Goal: Use online tool/utility: Use online tool/utility

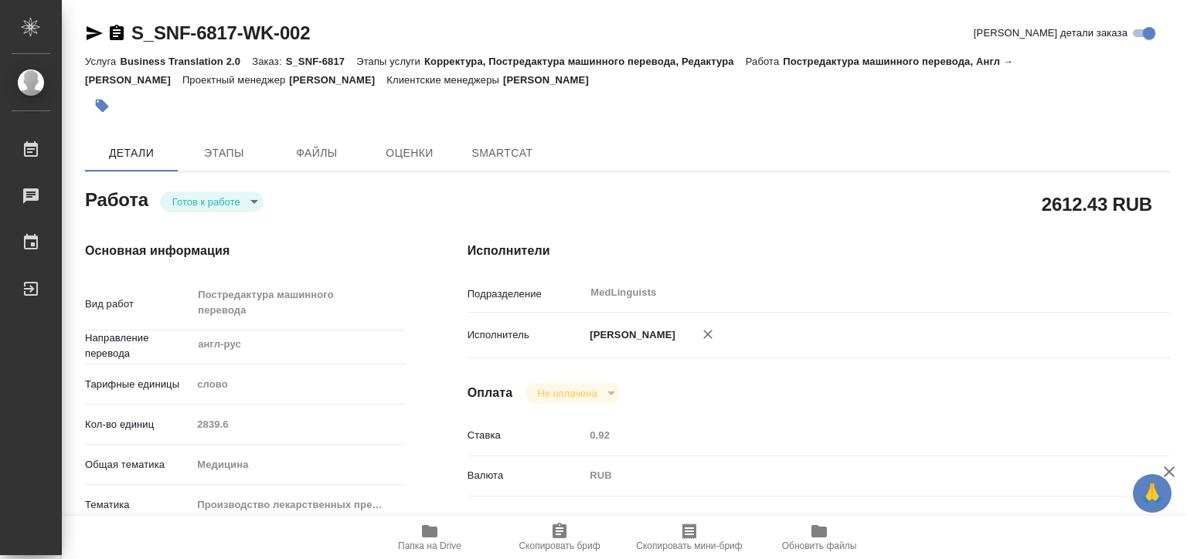
type textarea "x"
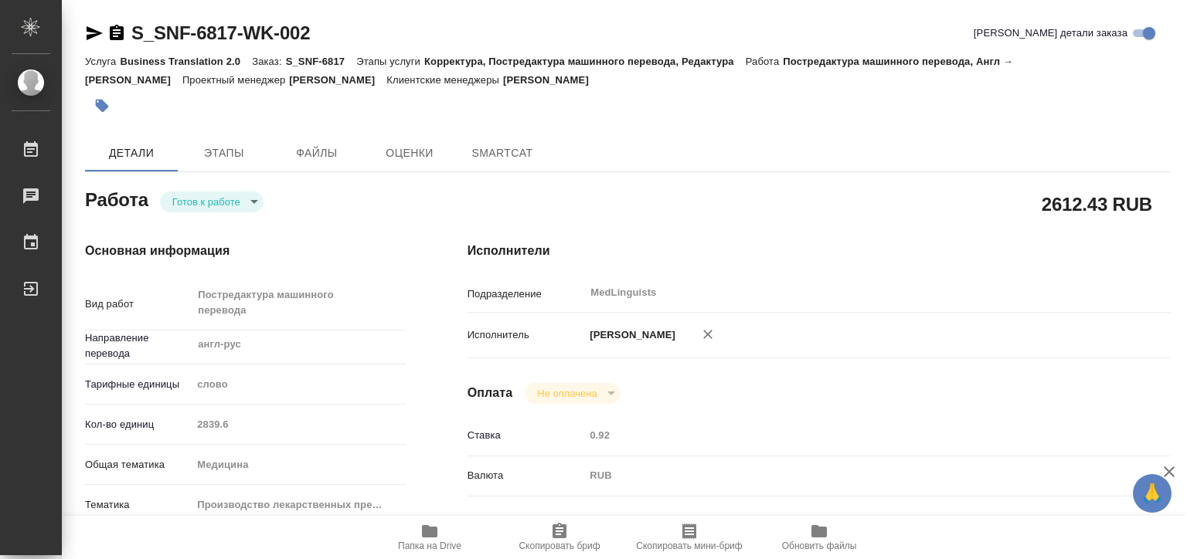
type textarea "x"
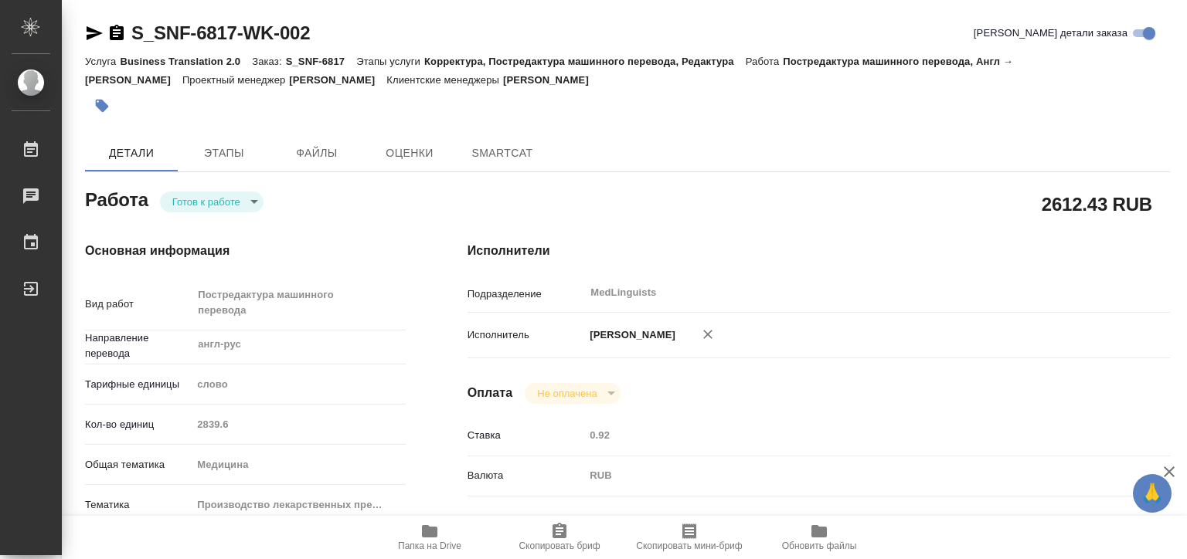
type textarea "x"
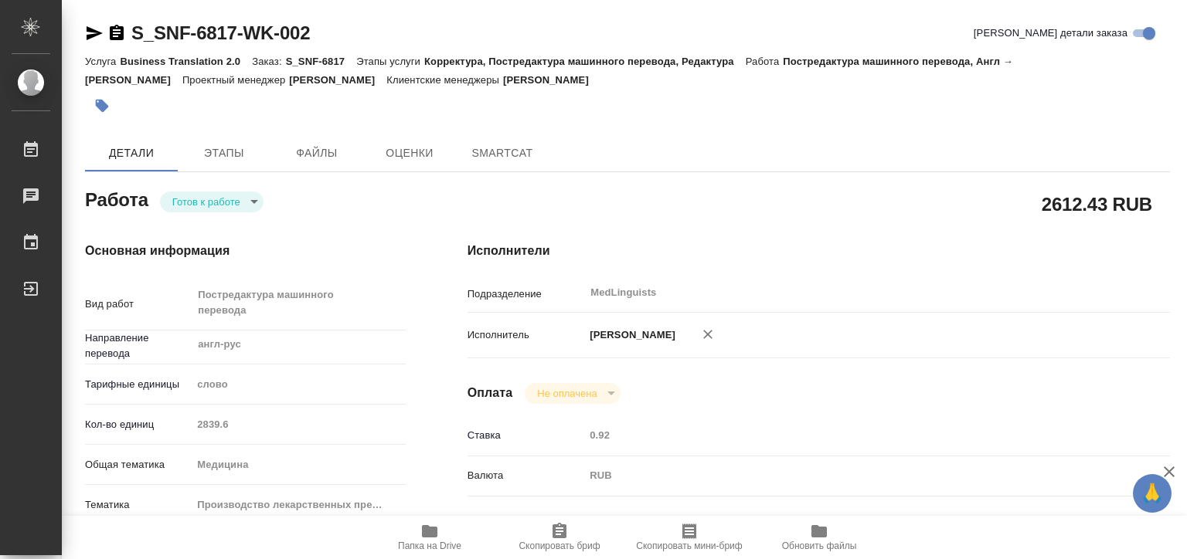
type textarea "x"
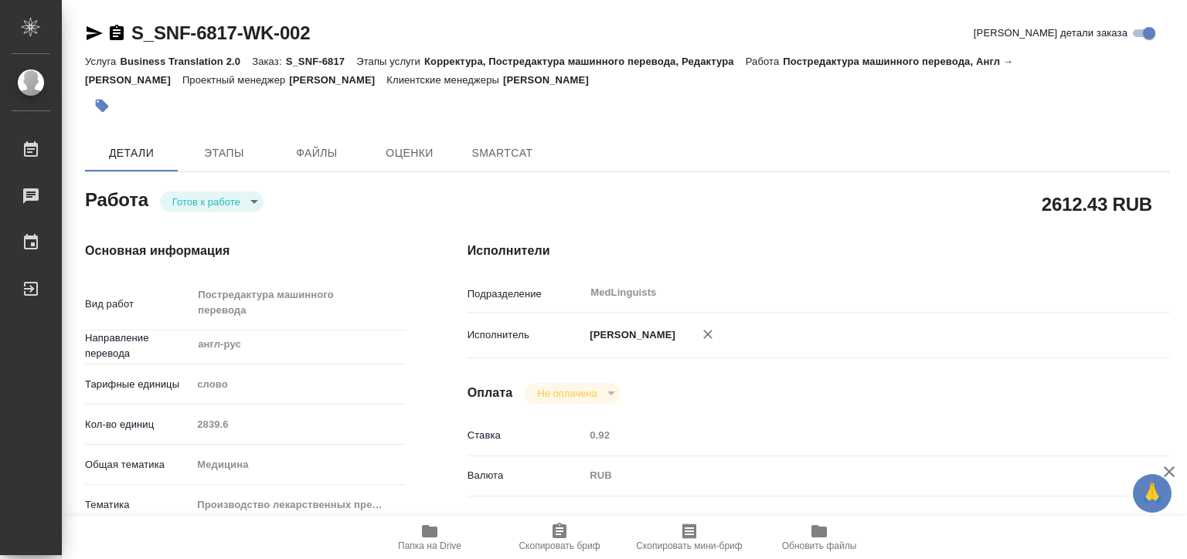
type textarea "x"
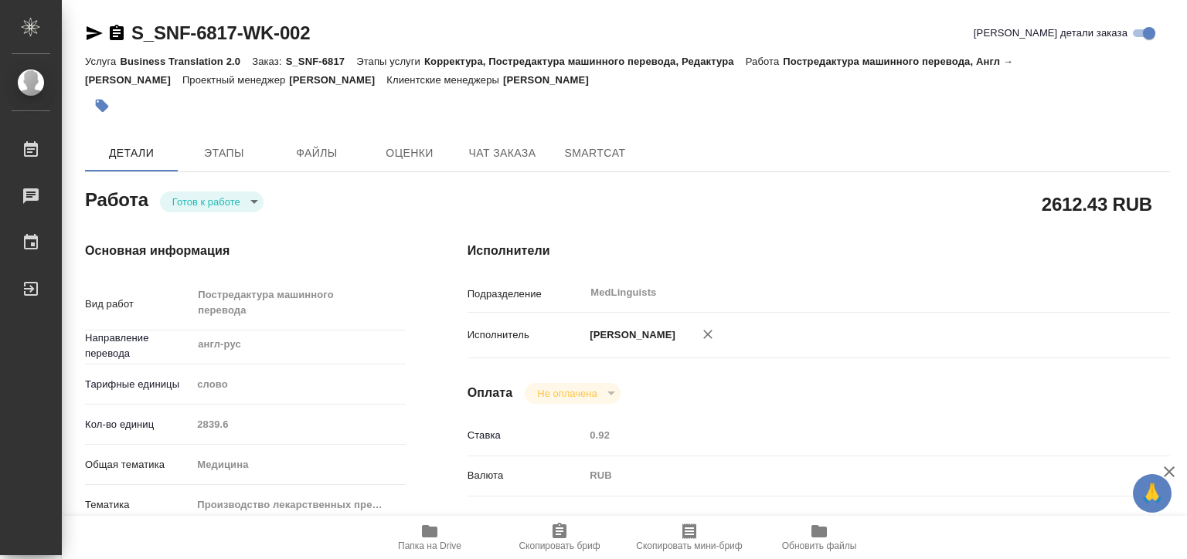
type textarea "x"
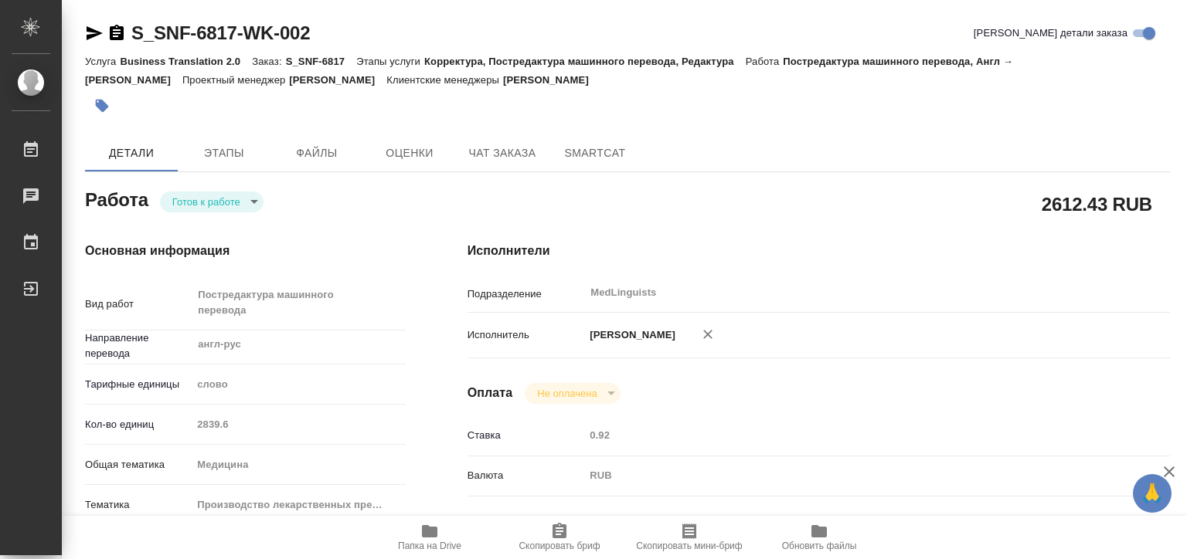
type textarea "x"
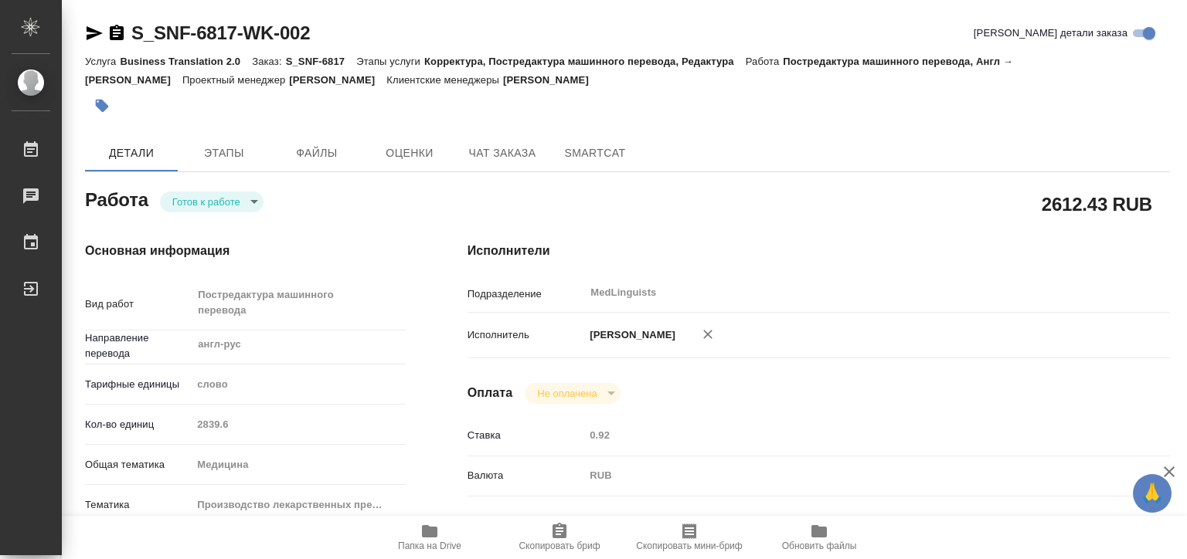
type textarea "x"
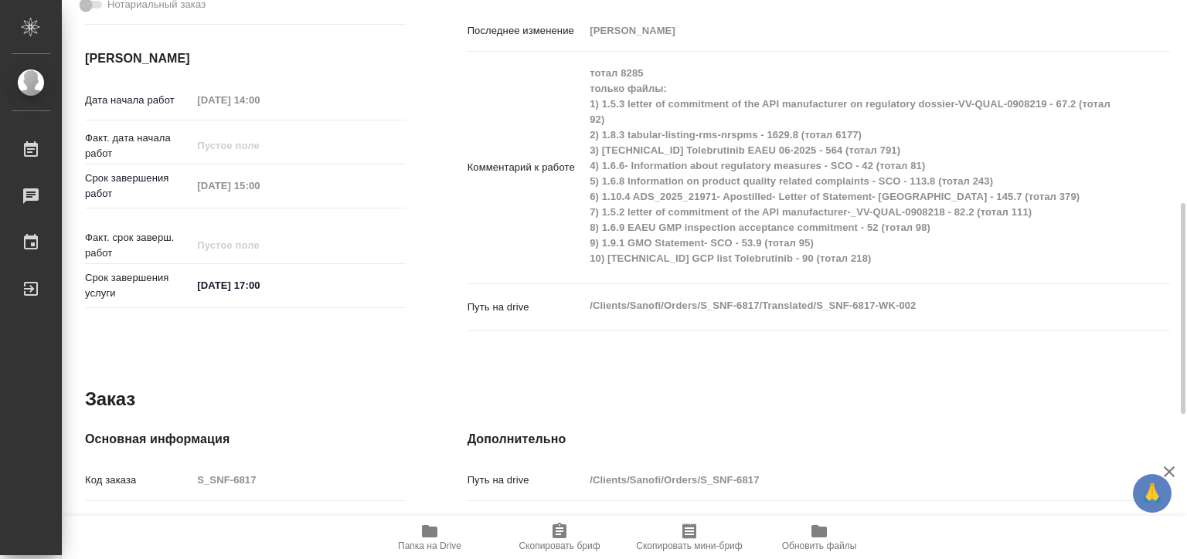
scroll to position [924, 0]
